Goal: Task Accomplishment & Management: Use online tool/utility

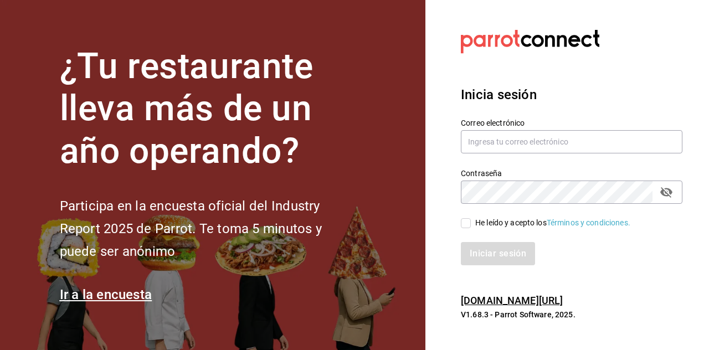
click at [544, 186] on div "Contraseña Contraseña" at bounding box center [564, 179] width 235 height 49
click at [556, 153] on input "text" at bounding box center [571, 141] width 221 height 23
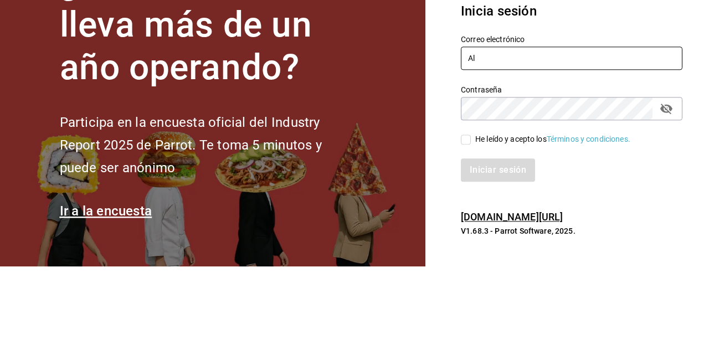
type input "A"
type input "[PERSON_NAME][EMAIL_ADDRESS][DOMAIN_NAME]"
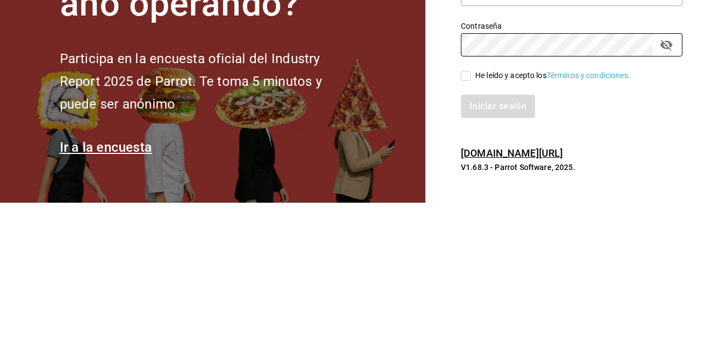
click at [470, 228] on input "He leído y acepto los Términos y condiciones." at bounding box center [466, 223] width 10 height 10
checkbox input "true"
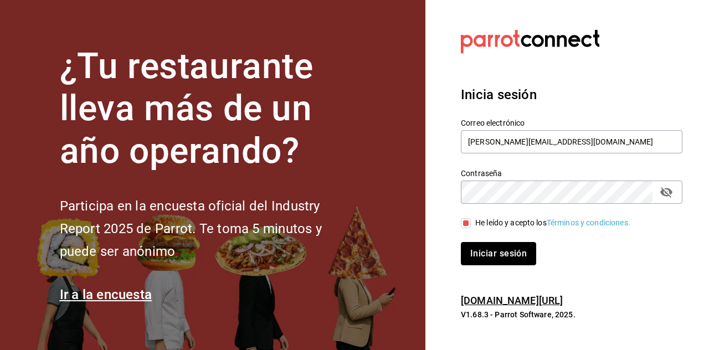
click at [497, 265] on button "Iniciar sesión" at bounding box center [498, 253] width 75 height 23
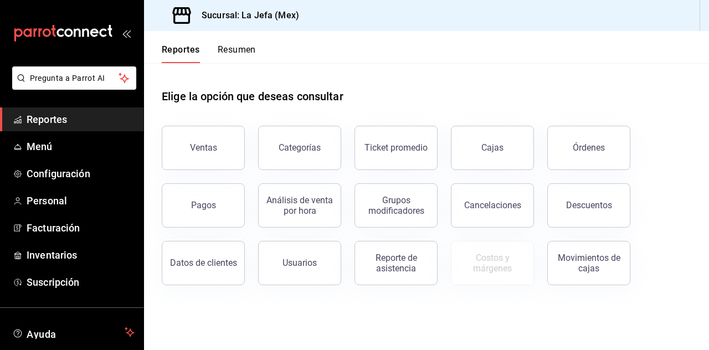
click at [61, 151] on span "Menú" at bounding box center [81, 146] width 108 height 15
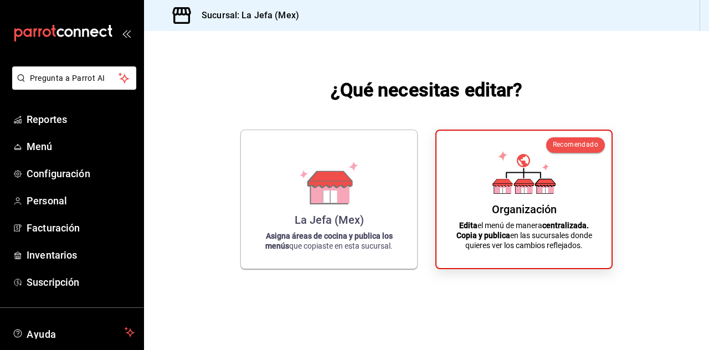
click at [527, 216] on div "Organización" at bounding box center [524, 209] width 65 height 13
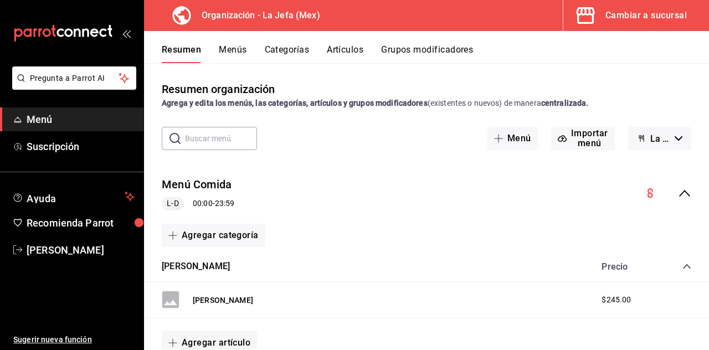
click at [345, 45] on button "Artículos" at bounding box center [345, 53] width 37 height 19
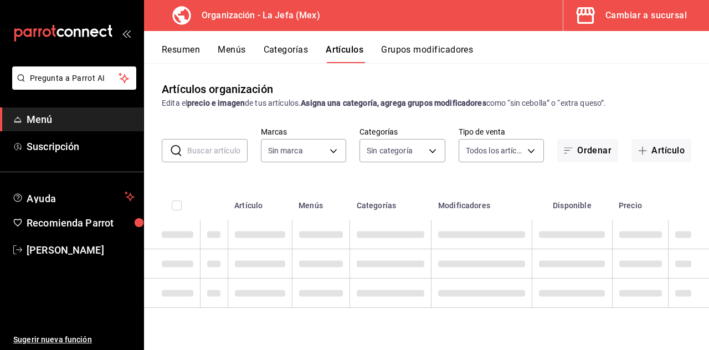
click at [663, 159] on button "Artículo" at bounding box center [661, 150] width 60 height 23
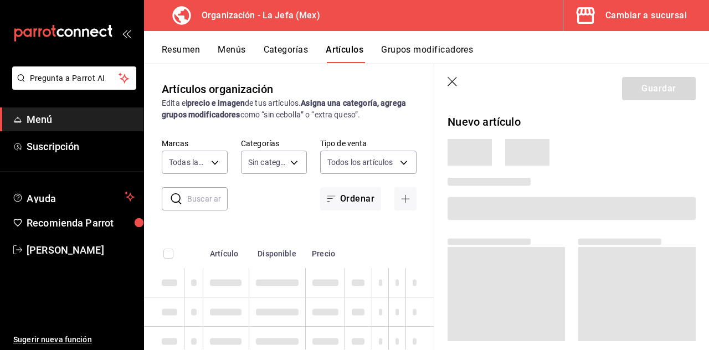
type input "50befb75-0fe5-4750-904c-e3b126ae6c81"
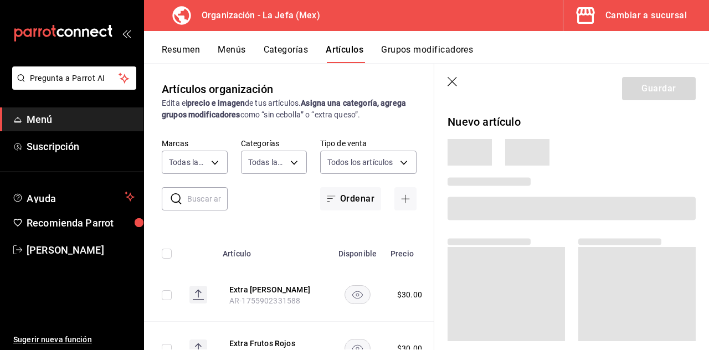
type input "058dbf38-10d5-49e9-8196-fe3ae280a5cc,5d70752b-b594-4e4c-bf8e-a7aab686035c,1f52b…"
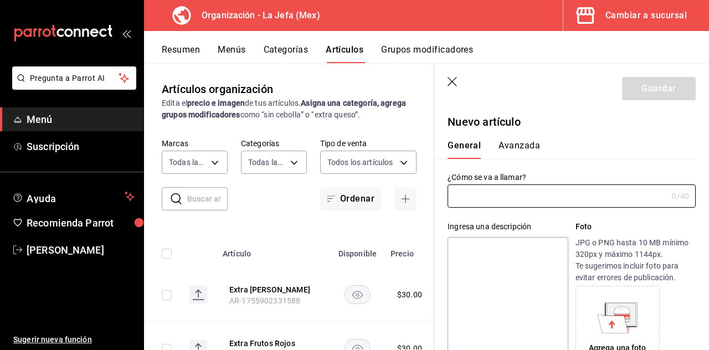
type input "AR-1756065352810"
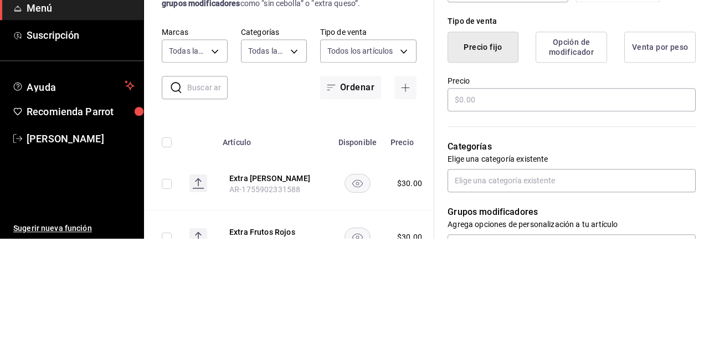
type input "Jarra de mojito"
click at [456, 207] on div "¿Cómo se va a llamar? Jarra de mojito 15 /40 ¿Cómo se va a llamar? Ingresa una …" at bounding box center [564, 255] width 261 height 704
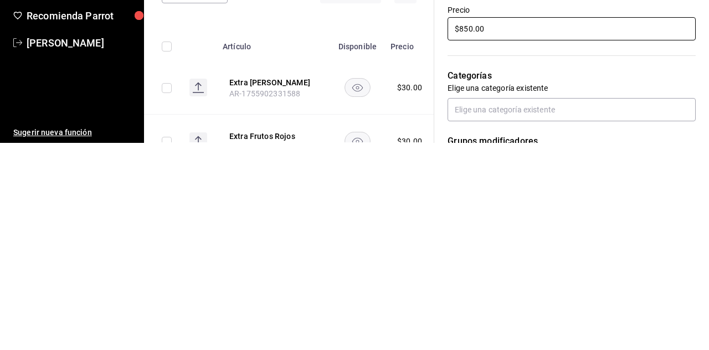
scroll to position [261, 0]
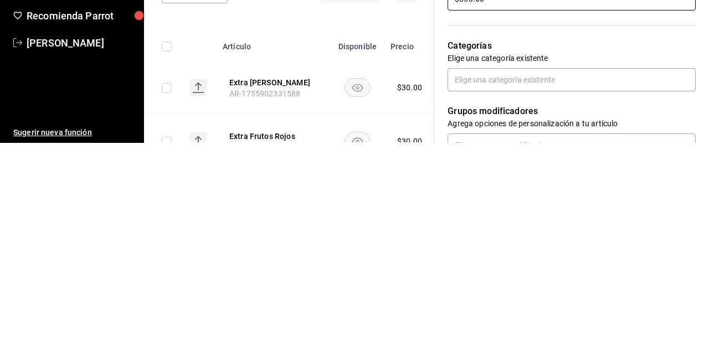
type input "$850.00"
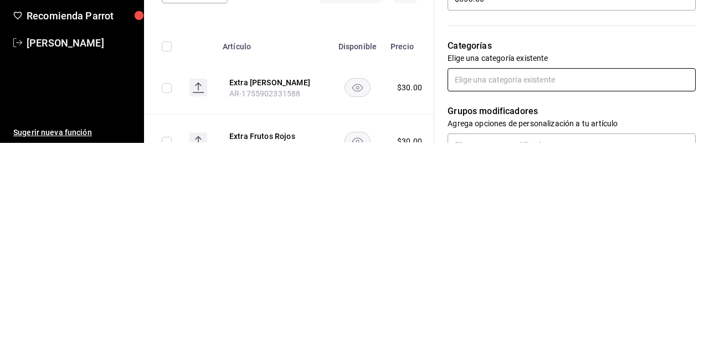
click at [610, 286] on input "text" at bounding box center [571, 286] width 248 height 23
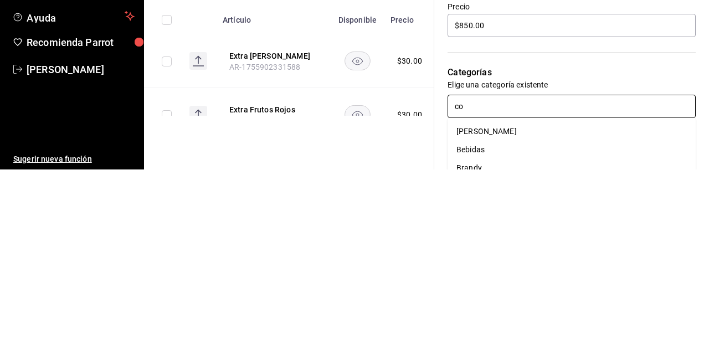
type input "coc"
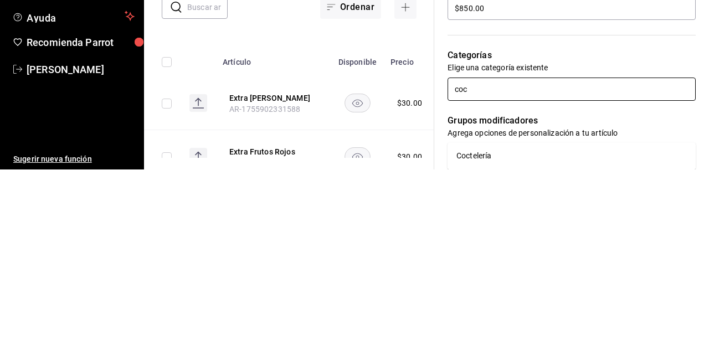
scroll to position [278, 0]
click at [513, 327] on li "Coctelería" at bounding box center [571, 336] width 248 height 18
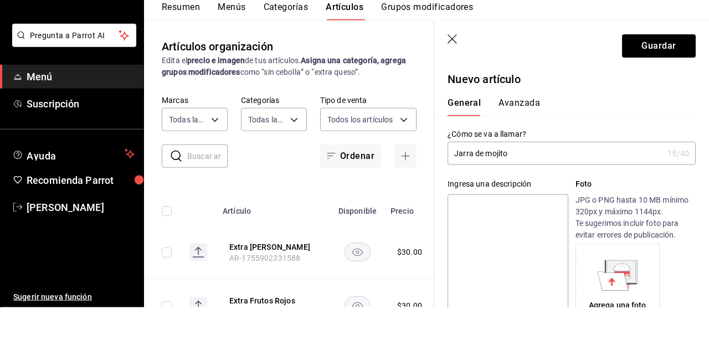
scroll to position [0, 0]
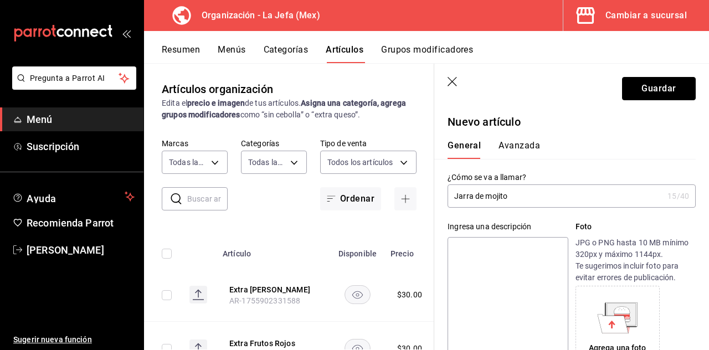
click at [667, 87] on button "Guardar" at bounding box center [659, 88] width 74 height 23
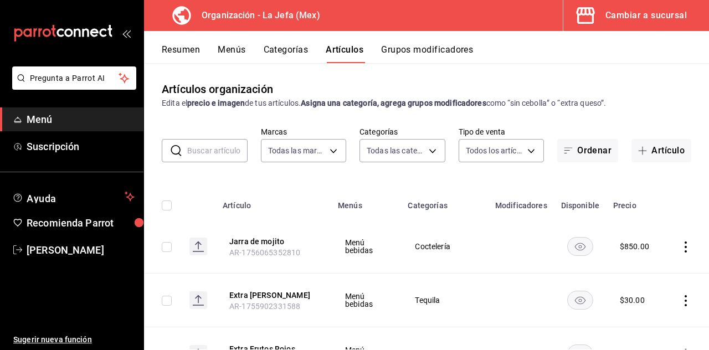
click at [244, 45] on button "Menús" at bounding box center [232, 53] width 28 height 19
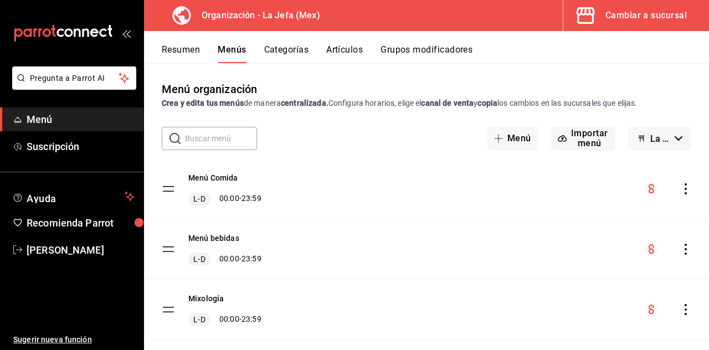
click at [685, 253] on icon "actions" at bounding box center [685, 249] width 2 height 11
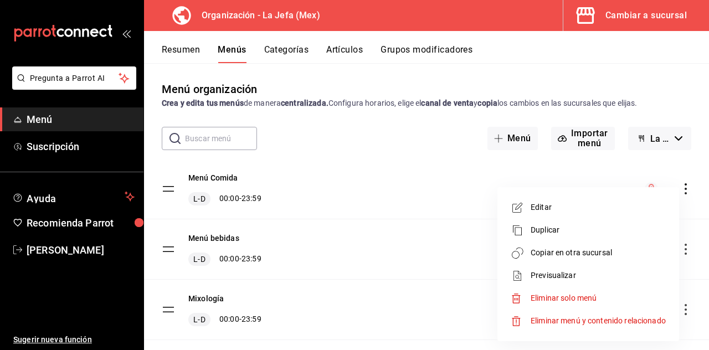
click at [605, 257] on span "Copiar en otra sucursal" at bounding box center [597, 253] width 135 height 12
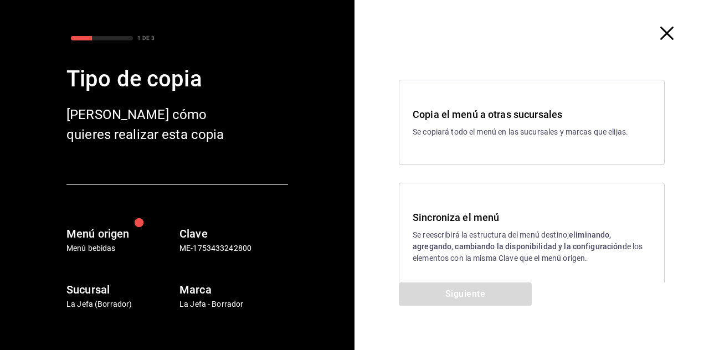
click at [519, 239] on p "Se reescribirá la estructura del menú destino; eliminando, agregando, cambiando…" at bounding box center [532, 246] width 238 height 35
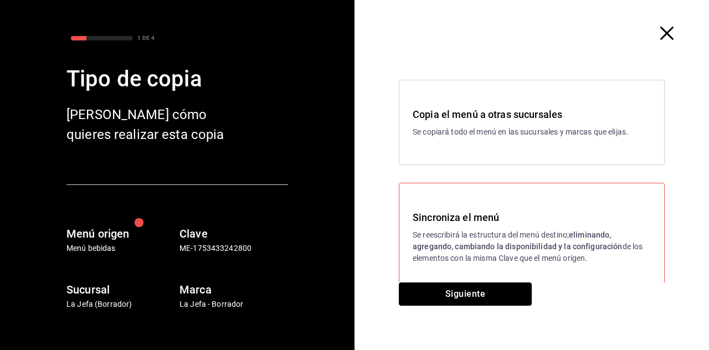
click at [478, 297] on button "Siguiente" at bounding box center [465, 293] width 133 height 23
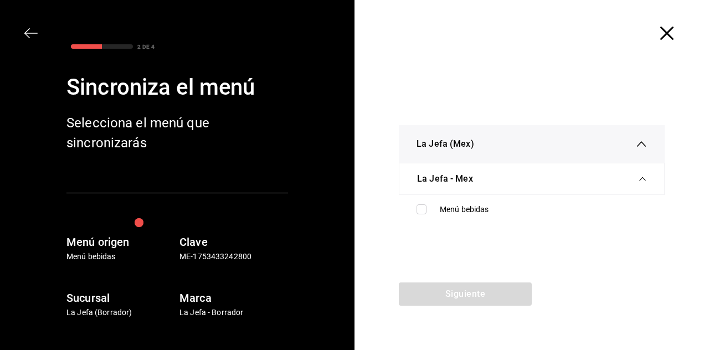
click at [424, 212] on input "checkbox" at bounding box center [421, 209] width 10 height 10
checkbox input "true"
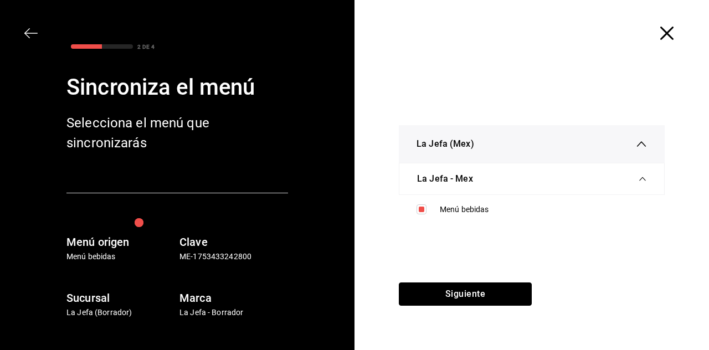
click at [472, 296] on button "Siguiente" at bounding box center [465, 293] width 133 height 23
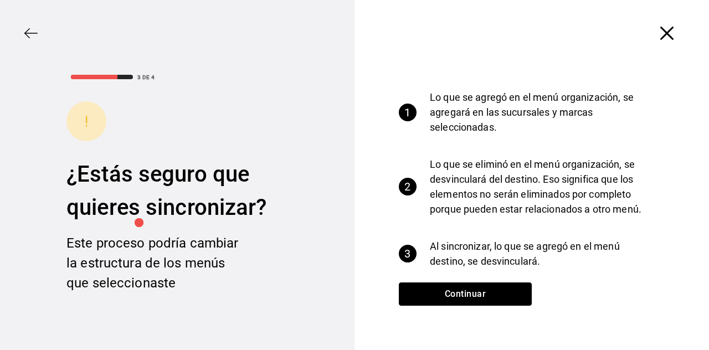
click at [489, 297] on button "Continuar" at bounding box center [465, 293] width 133 height 23
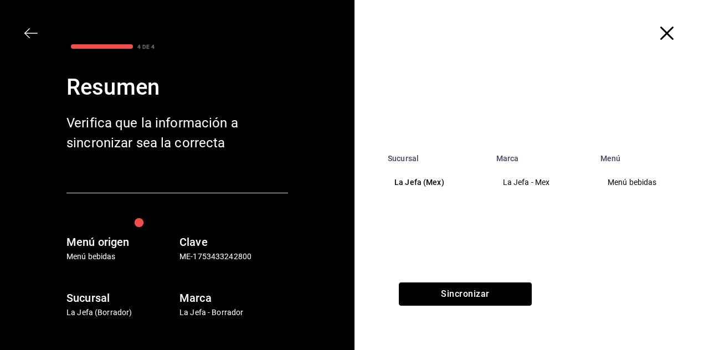
click at [498, 295] on button "Sincronizar" at bounding box center [465, 293] width 133 height 23
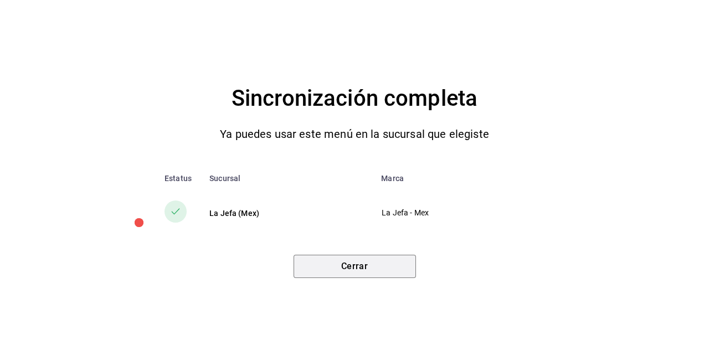
click at [380, 268] on button "Cerrar" at bounding box center [354, 266] width 122 height 23
